Goal: Book appointment/travel/reservation

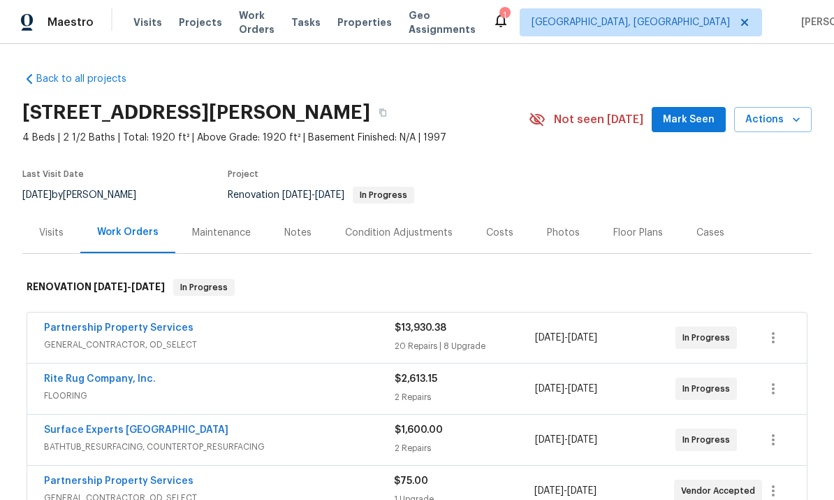
click at [778, 127] on span "Actions" at bounding box center [772, 119] width 55 height 17
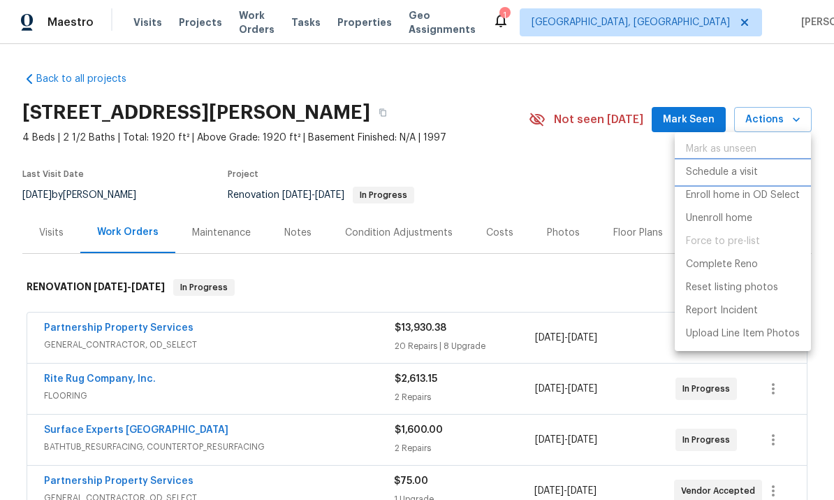
click at [747, 173] on p "Schedule a visit" at bounding box center [722, 172] width 72 height 15
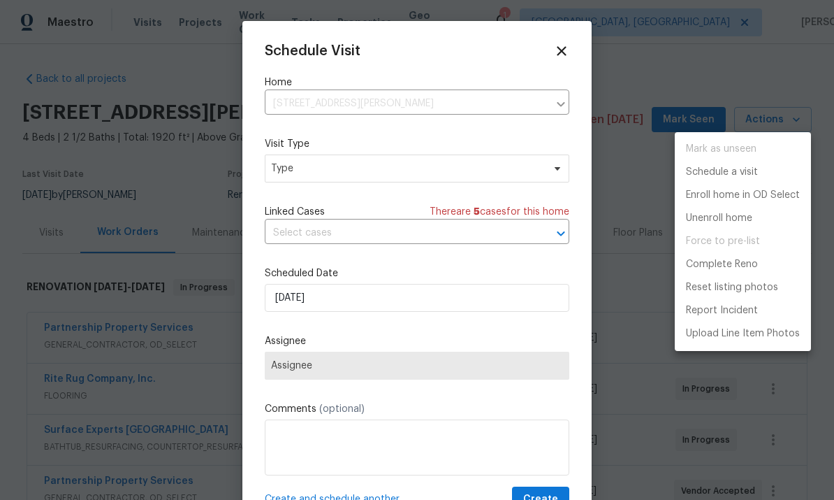
click at [363, 169] on div at bounding box center [417, 250] width 834 height 500
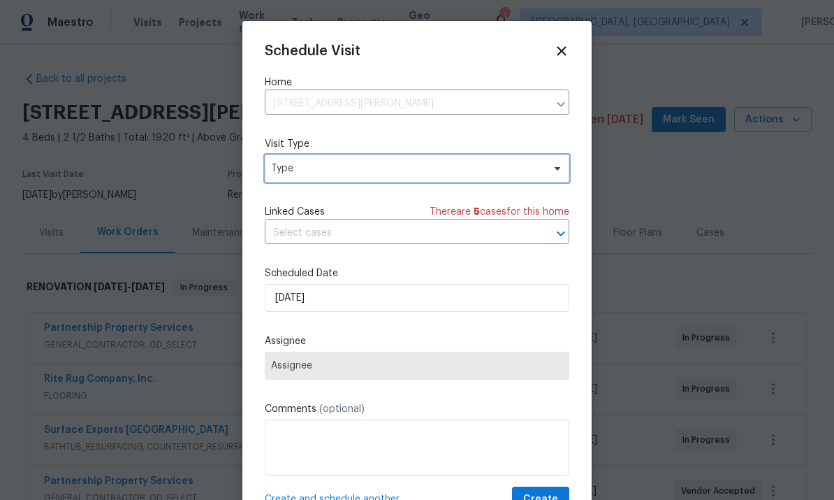
click at [360, 156] on span "Type" at bounding box center [417, 168] width 305 height 28
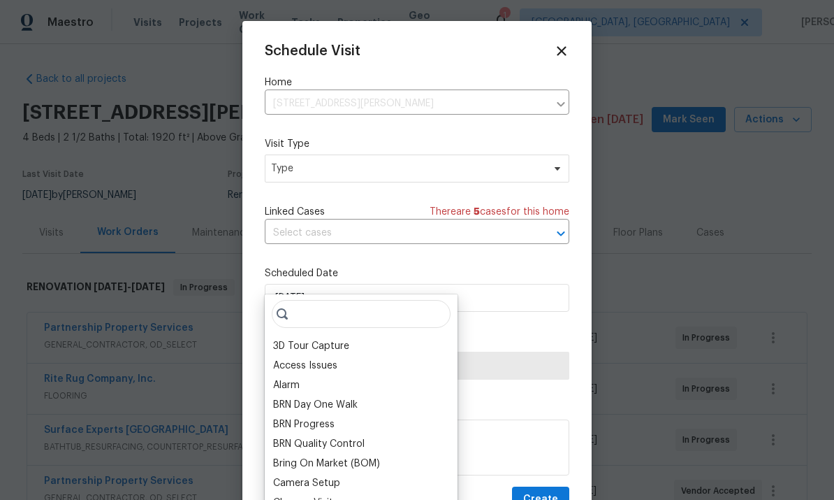
click at [328, 455] on div "Bring On Market (BOM)" at bounding box center [361, 463] width 184 height 20
click at [356, 323] on input "search" at bounding box center [361, 314] width 179 height 28
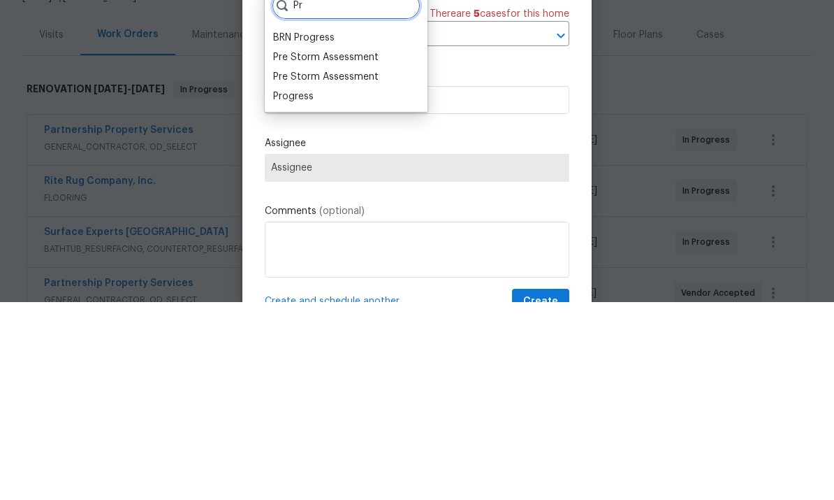
type input "Pr"
click at [308, 287] on div "Progress" at bounding box center [293, 294] width 41 height 14
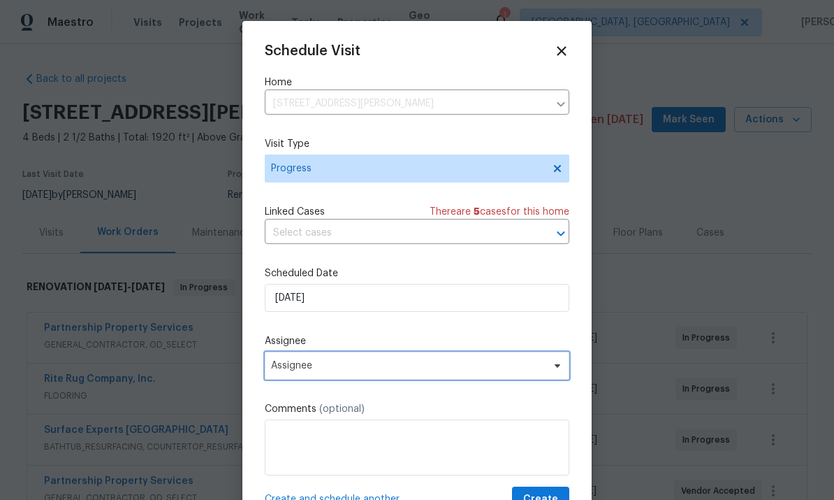
click at [386, 371] on span "Assignee" at bounding box center [408, 365] width 274 height 11
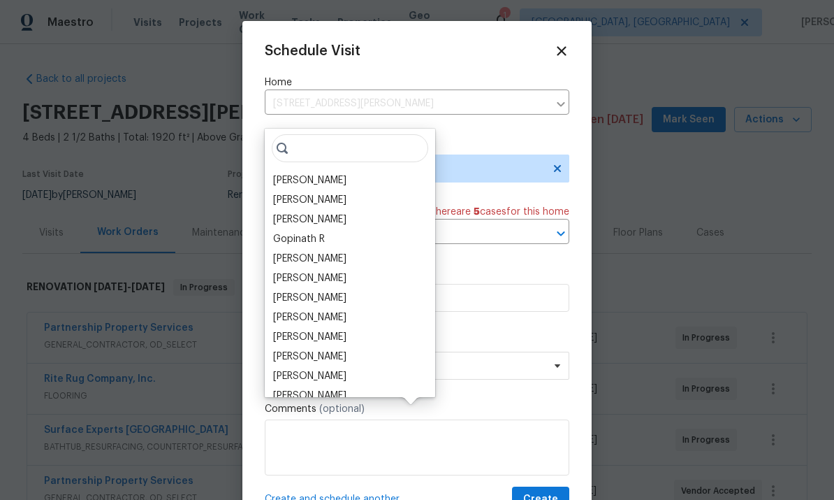
click at [322, 173] on div "[PERSON_NAME]" at bounding box center [309, 180] width 73 height 14
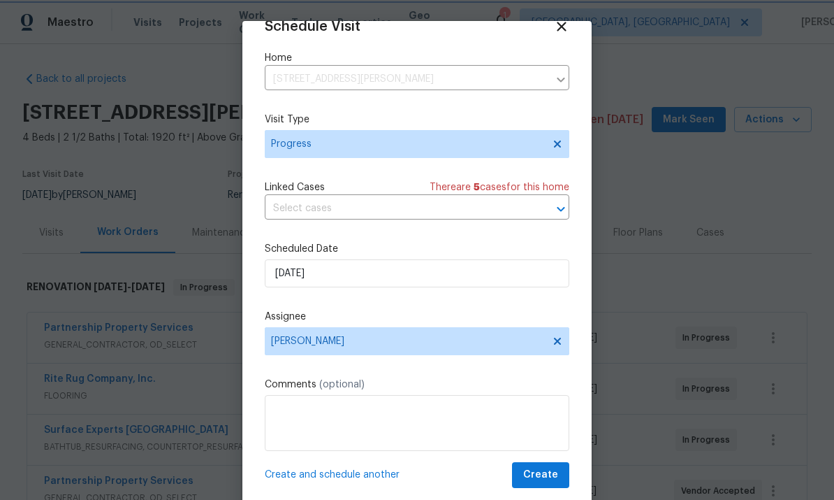
scroll to position [27, 0]
click at [384, 479] on span "Create and schedule another" at bounding box center [332, 474] width 135 height 14
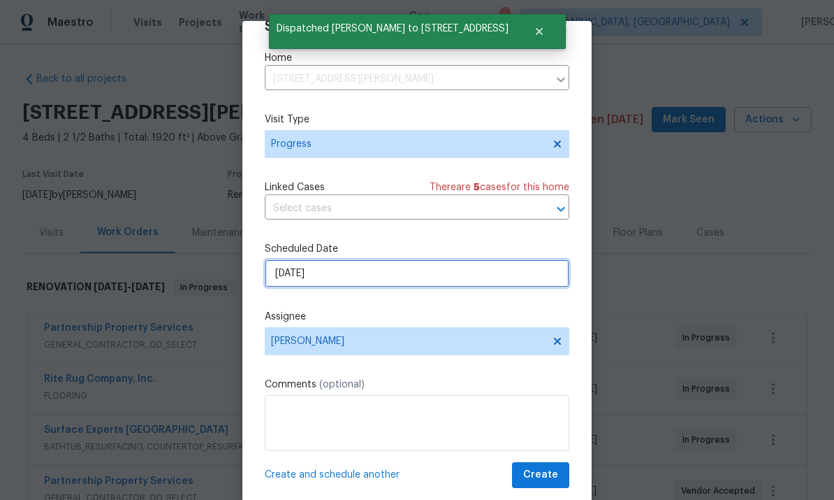
click at [388, 286] on input "[DATE]" at bounding box center [417, 273] width 305 height 28
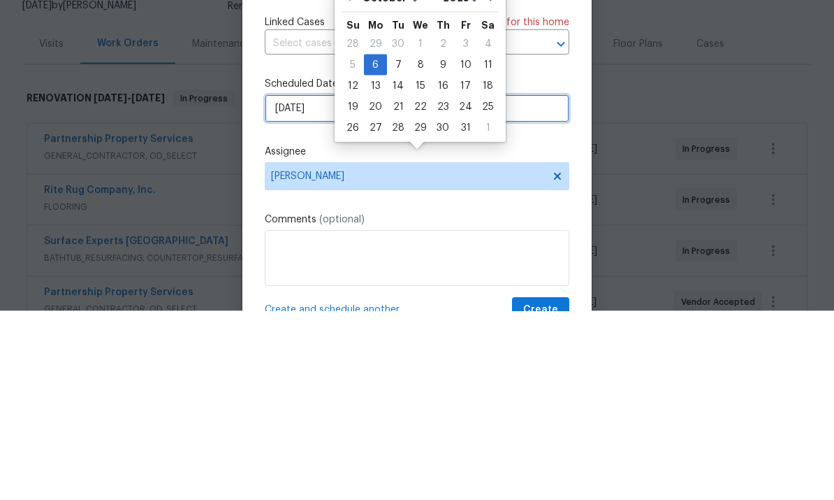
scroll to position [0, 0]
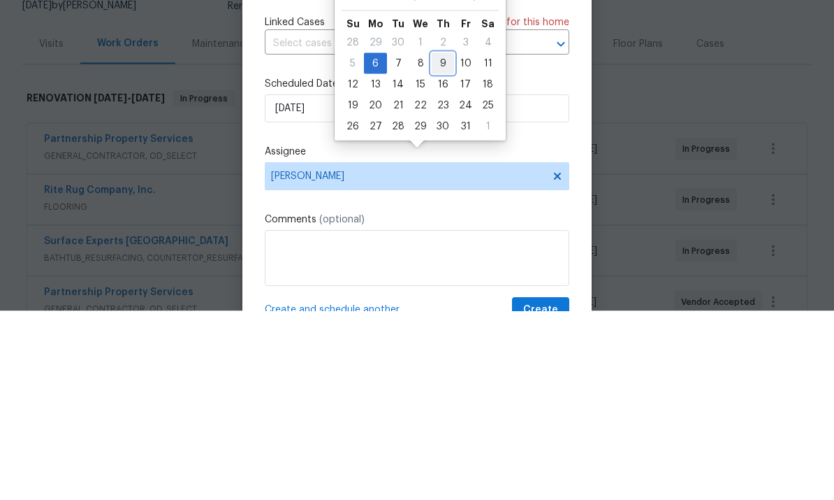
click at [436, 242] on div "9" at bounding box center [443, 252] width 22 height 20
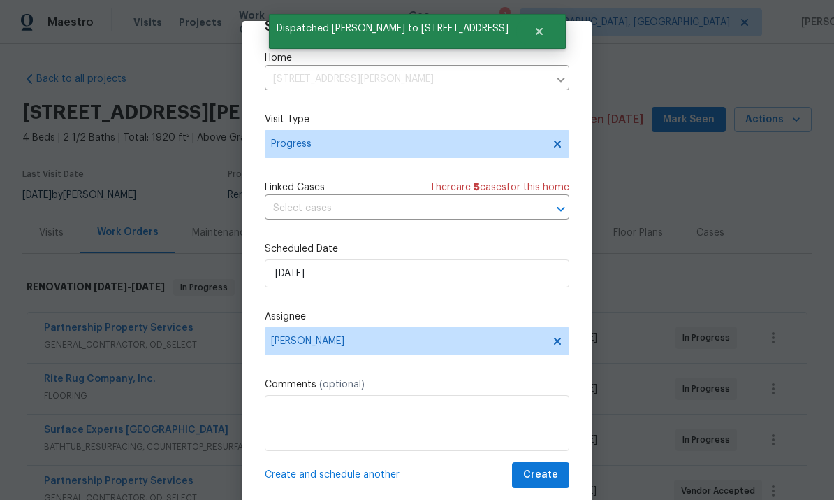
scroll to position [27, 0]
click at [353, 474] on span "Create and schedule another" at bounding box center [332, 474] width 135 height 14
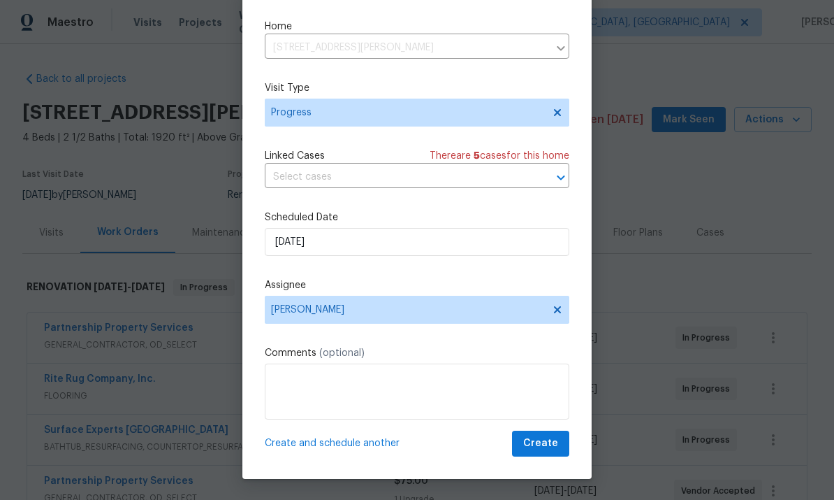
scroll to position [31, 0]
click at [377, 448] on span "Create and schedule another" at bounding box center [332, 443] width 135 height 14
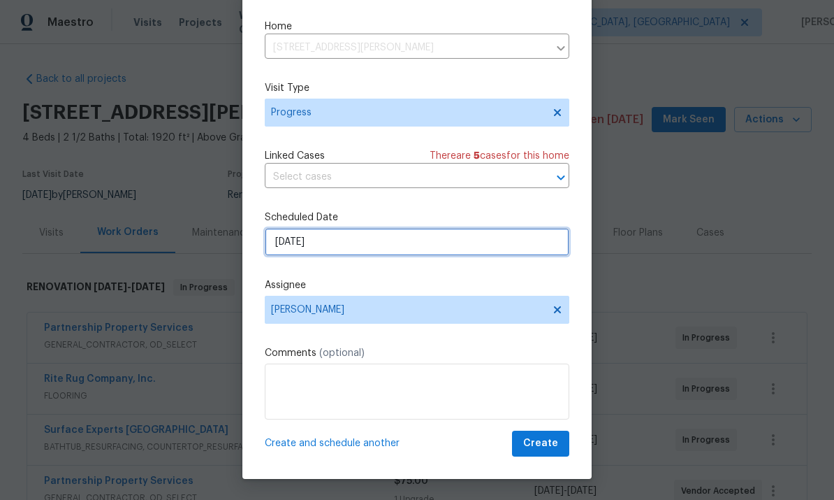
click at [420, 249] on input "[DATE]" at bounding box center [417, 242] width 305 height 28
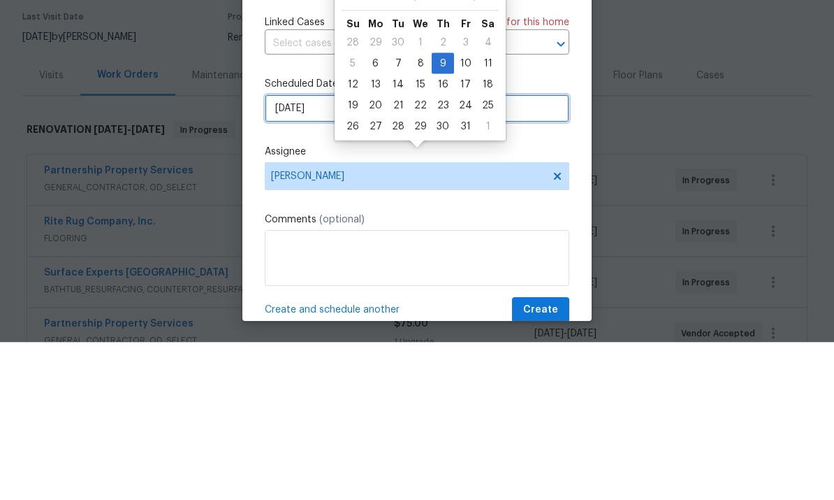
scroll to position [0, 0]
click at [370, 232] on div "13" at bounding box center [375, 242] width 23 height 20
type input "[DATE]"
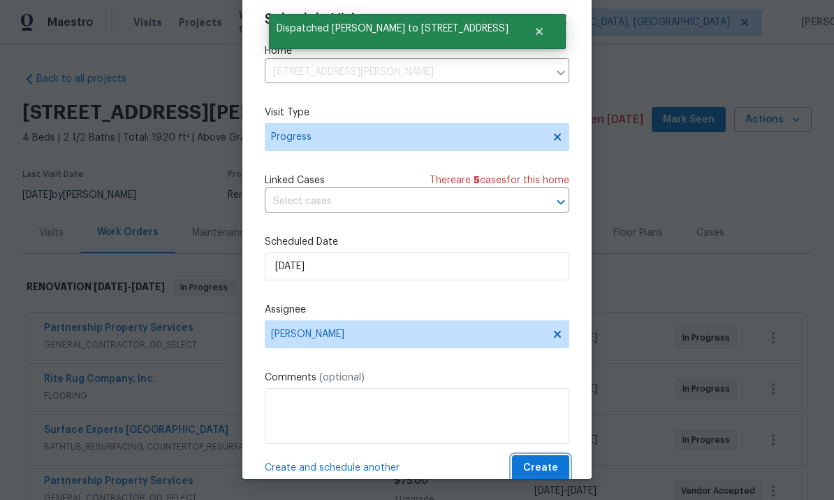
click at [550, 464] on span "Create" at bounding box center [540, 467] width 35 height 17
click at [812, 152] on div at bounding box center [417, 250] width 834 height 500
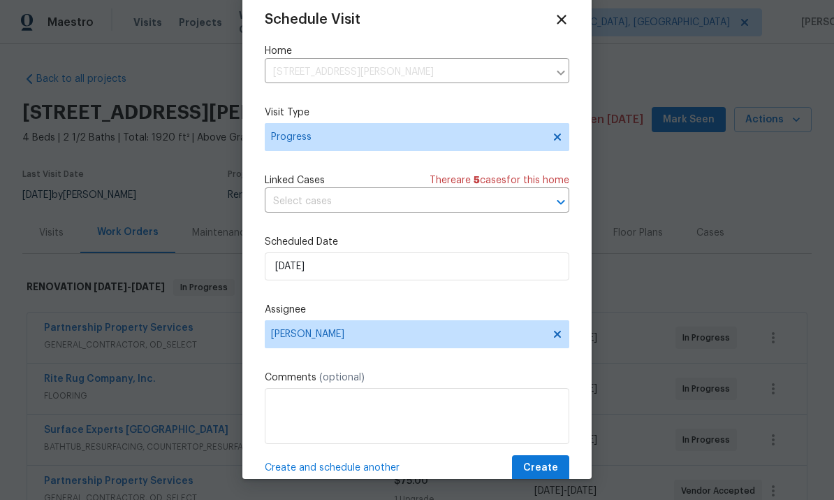
click at [812, 152] on div at bounding box center [417, 250] width 834 height 500
